Goal: Navigation & Orientation: Understand site structure

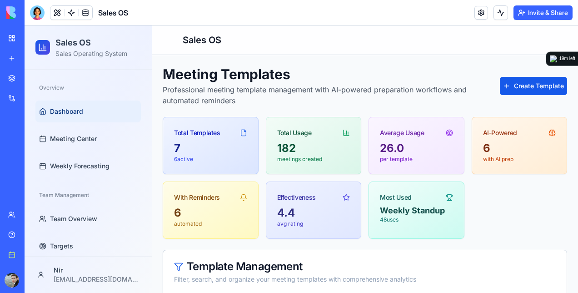
click at [92, 115] on link "Dashboard" at bounding box center [87, 111] width 105 height 22
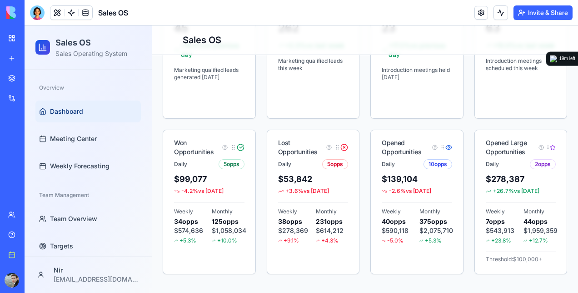
scroll to position [438, 0]
click at [95, 138] on span "Meeting Center" at bounding box center [73, 138] width 47 height 9
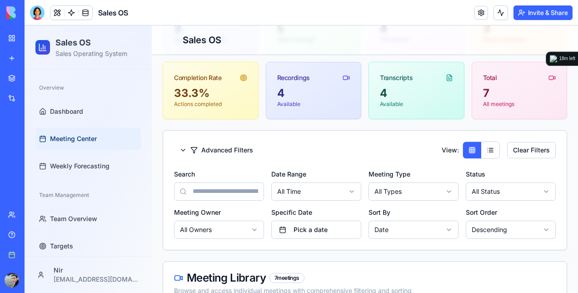
scroll to position [354, 0]
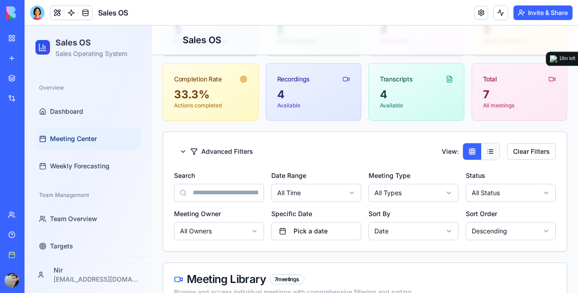
click at [485, 145] on button at bounding box center [490, 151] width 18 height 16
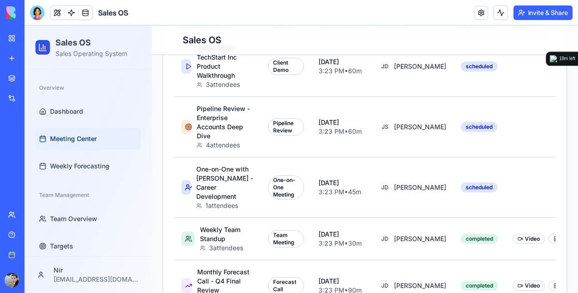
scroll to position [647, 0]
click at [80, 165] on span "Weekly Forecasting" at bounding box center [80, 165] width 60 height 9
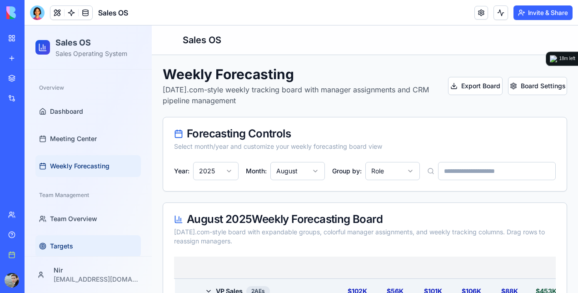
click at [69, 247] on span "Targets" at bounding box center [61, 245] width 23 height 9
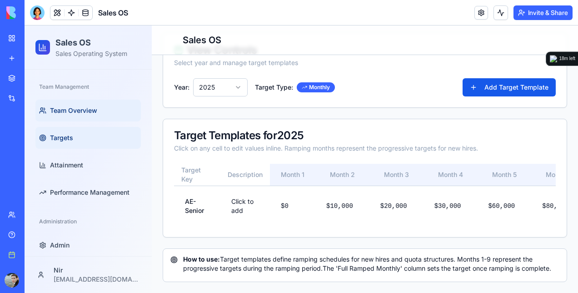
scroll to position [112, 0]
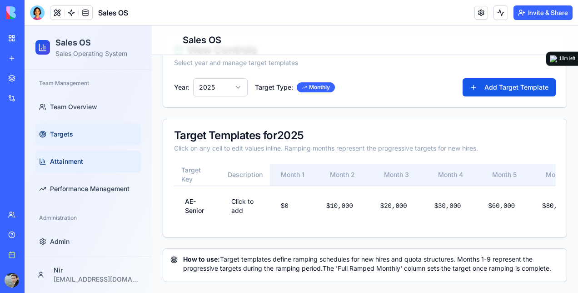
click at [84, 170] on link "Attainment" at bounding box center [87, 161] width 105 height 22
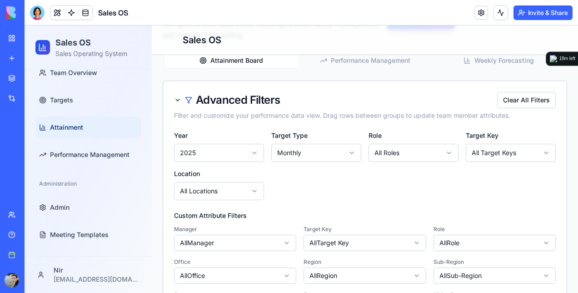
scroll to position [65, 0]
